Goal: Transaction & Acquisition: Purchase product/service

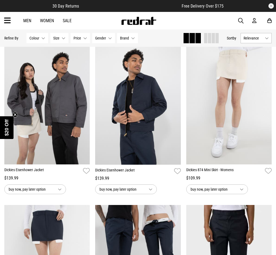
scroll to position [209, 0]
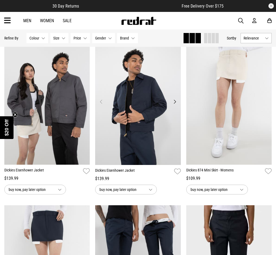
click at [174, 101] on button "Next" at bounding box center [174, 101] width 7 height 6
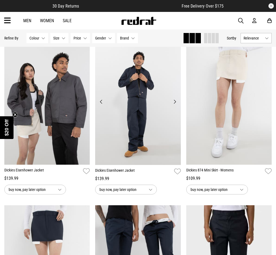
click at [174, 101] on button "Next" at bounding box center [174, 101] width 7 height 6
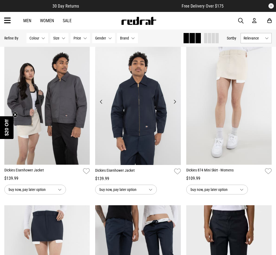
click at [174, 101] on button "Next" at bounding box center [174, 101] width 7 height 6
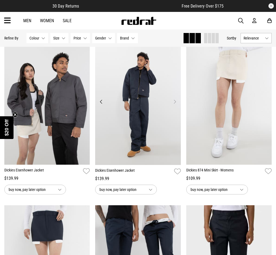
click at [174, 101] on button "Next" at bounding box center [174, 101] width 7 height 6
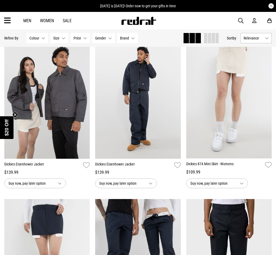
scroll to position [214, 0]
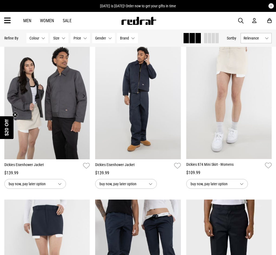
click at [83, 94] on button "Next" at bounding box center [83, 96] width 7 height 6
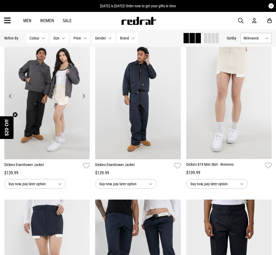
click at [83, 94] on button "Next" at bounding box center [83, 96] width 7 height 6
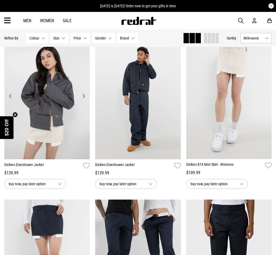
click at [83, 94] on button "Next" at bounding box center [83, 96] width 7 height 6
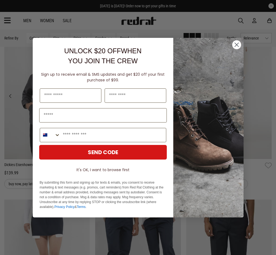
click at [83, 94] on input "First Name" at bounding box center [71, 95] width 62 height 14
click at [233, 45] on circle "Close dialog" at bounding box center [236, 44] width 9 height 9
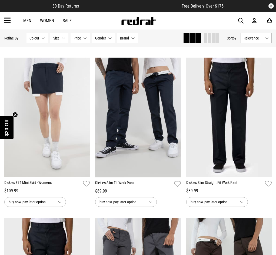
scroll to position [356, 0]
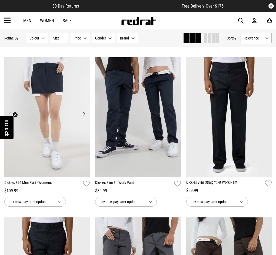
click at [82, 117] on img at bounding box center [47, 117] width 86 height 120
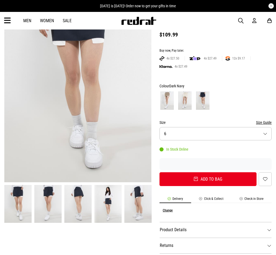
scroll to position [74, 0]
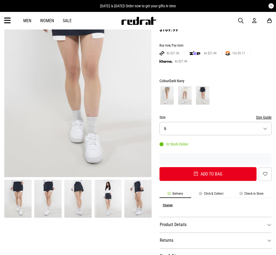
click at [53, 200] on img at bounding box center [47, 199] width 27 height 38
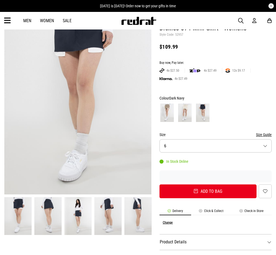
scroll to position [54, 0]
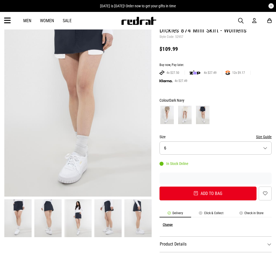
click at [49, 232] on img at bounding box center [47, 218] width 27 height 38
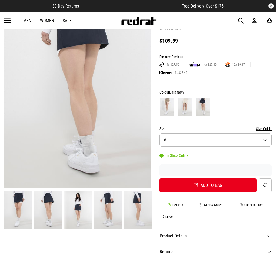
scroll to position [63, 0]
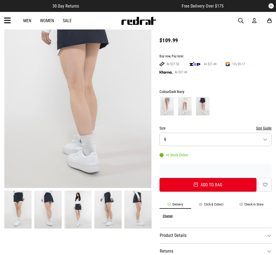
click at [86, 217] on img at bounding box center [77, 209] width 27 height 38
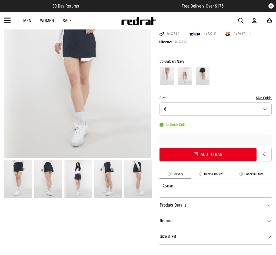
scroll to position [99, 0]
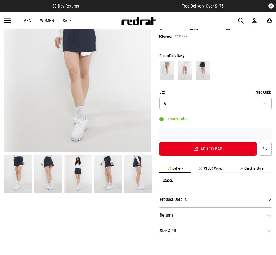
click at [103, 181] on img at bounding box center [107, 173] width 27 height 38
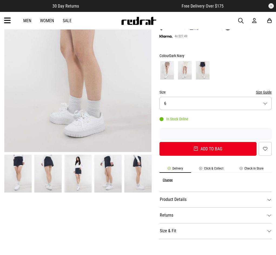
click at [151, 173] on img at bounding box center [137, 173] width 27 height 38
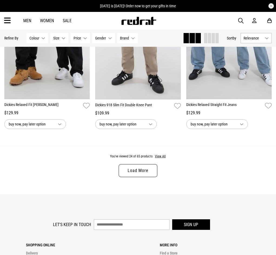
scroll to position [1240, 0]
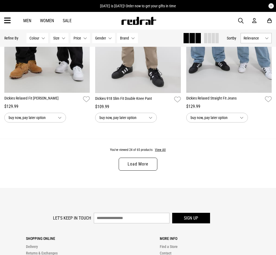
click at [136, 165] on link "Load More" at bounding box center [138, 163] width 38 height 13
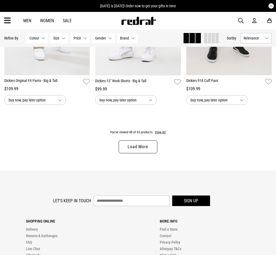
scroll to position [2539, 0]
click at [140, 144] on link "Load More" at bounding box center [138, 146] width 38 height 13
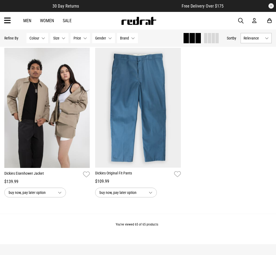
scroll to position [3407, 0]
